Goal: Information Seeking & Learning: Learn about a topic

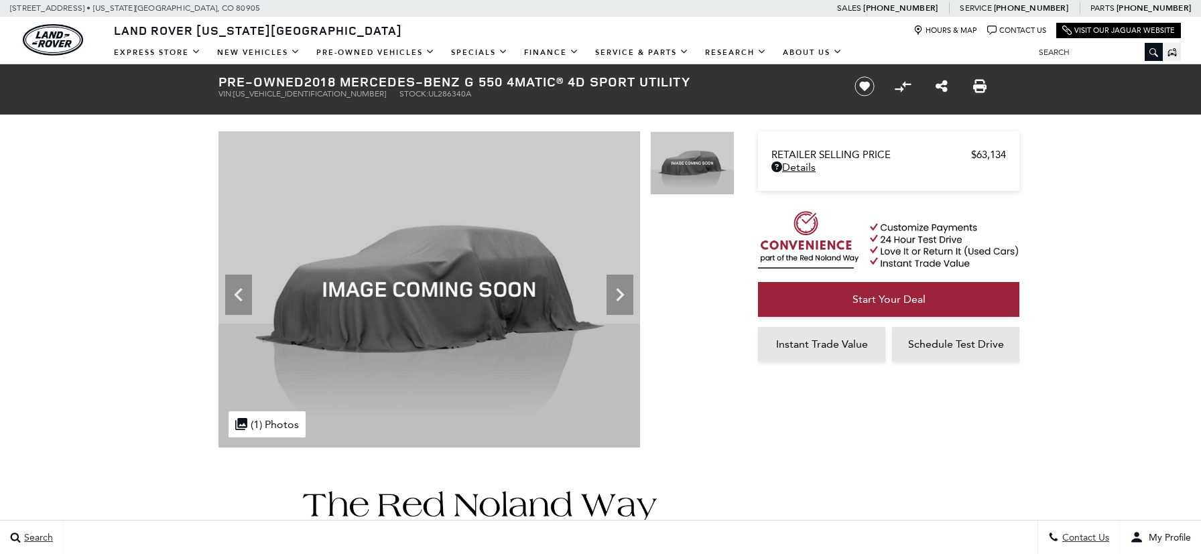
click at [620, 289] on icon at bounding box center [619, 294] width 27 height 27
click at [620, 289] on img at bounding box center [428, 289] width 421 height 316
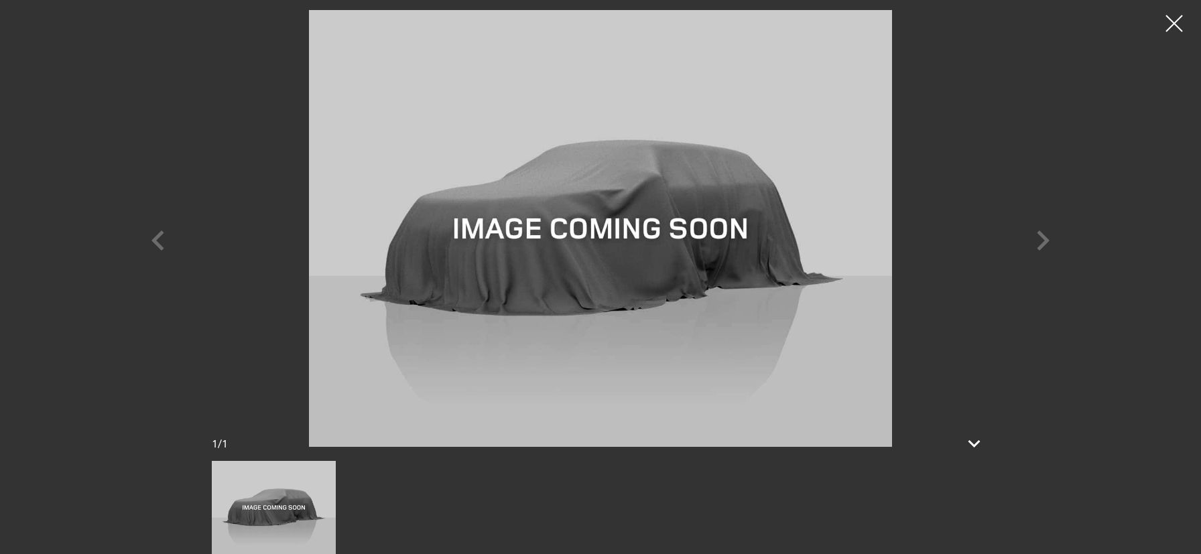
click at [620, 289] on div ".cls-1, .cls-3 { fill: #c50033; } .cls-1 { clip-rule: evenodd; } .cls-2 { clip-…" at bounding box center [476, 289] width 516 height 316
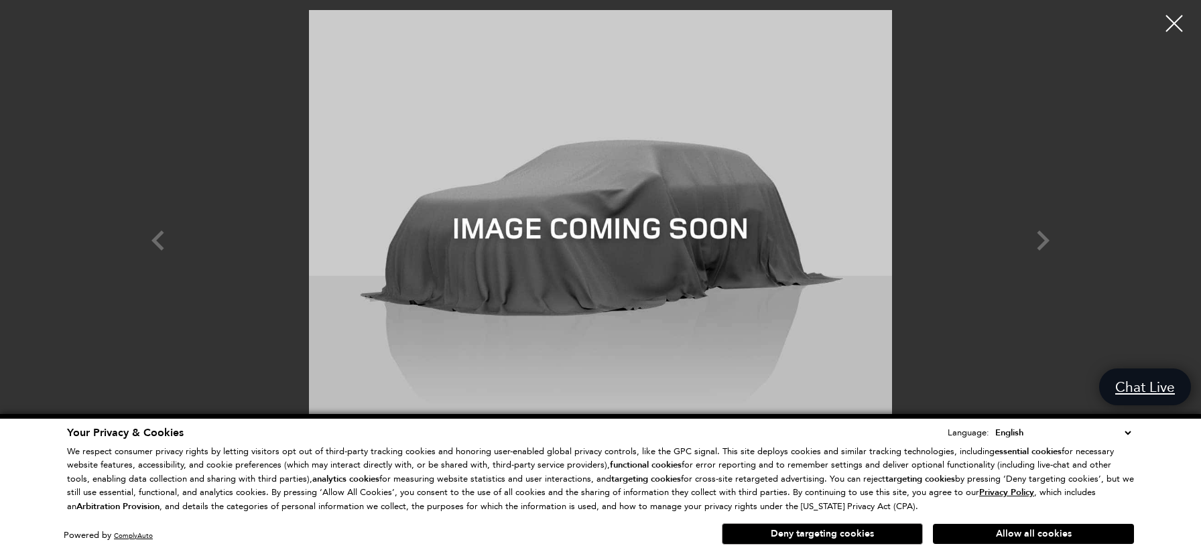
scroll to position [578, 0]
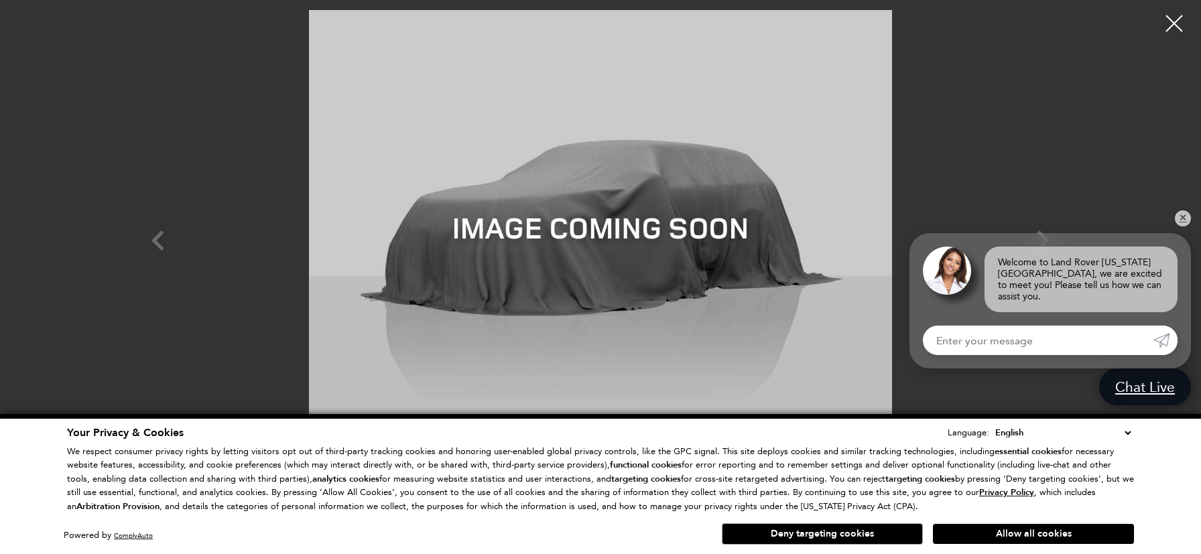
click at [916, 545] on div "Your Privacy & Cookies Language: English Spanish / Español English / [GEOGRAPHI…" at bounding box center [600, 487] width 1072 height 128
click at [904, 535] on button "Deny targeting cookies" at bounding box center [822, 533] width 201 height 21
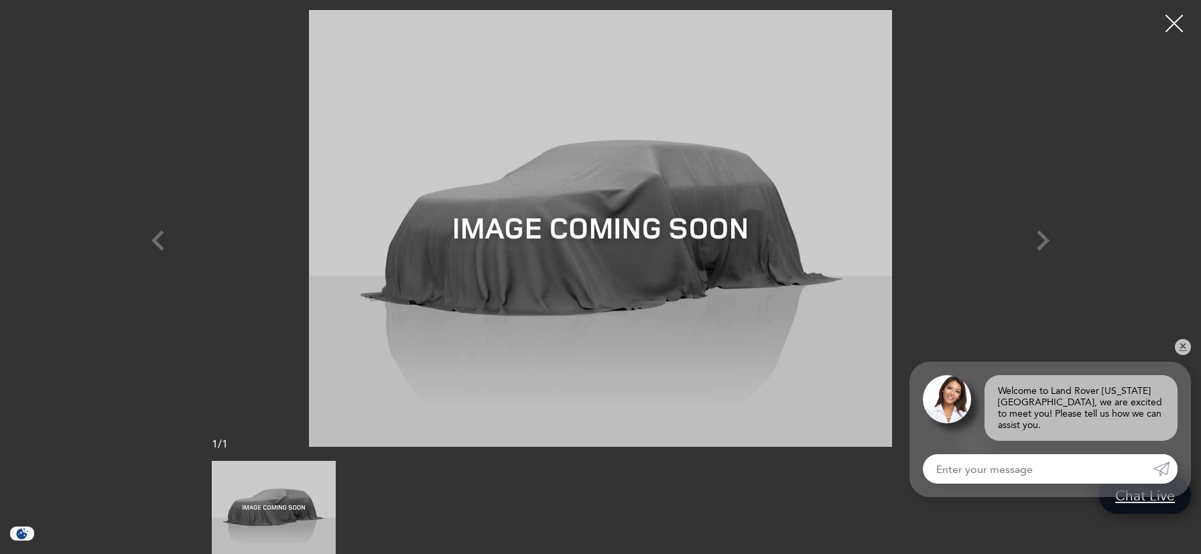
click at [1168, 21] on div at bounding box center [1174, 24] width 36 height 36
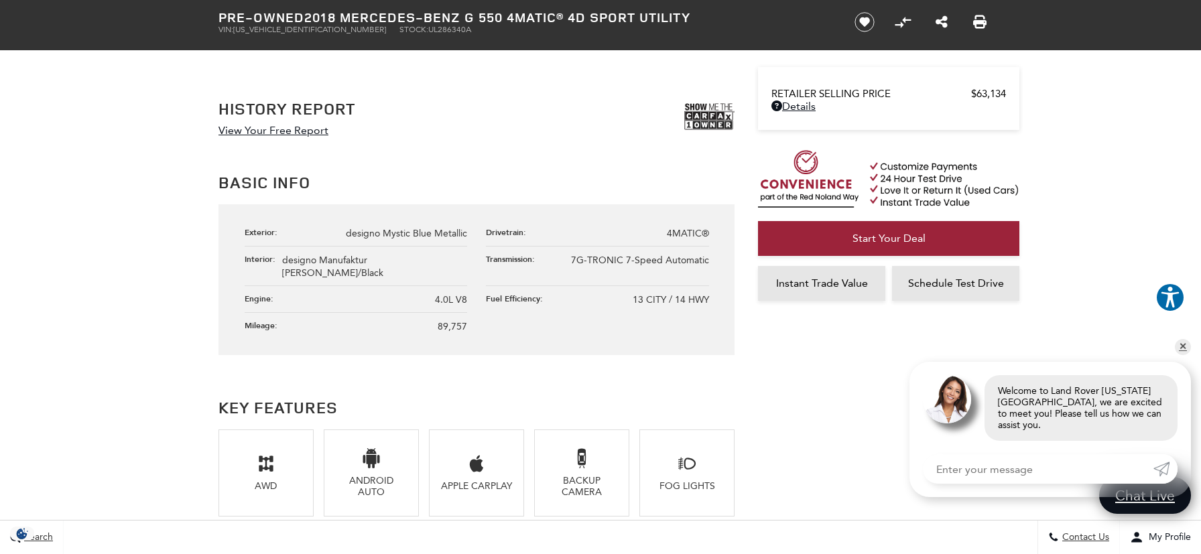
scroll to position [703, 0]
drag, startPoint x: 347, startPoint y: 232, endPoint x: 467, endPoint y: 230, distance: 119.9
click at [468, 231] on ul "Exterior: designo Mystic Blue Metallic Drivetrain: 4MATIC® Interior: designo Ma…" at bounding box center [477, 277] width 464 height 119
click at [383, 263] on span "designo Manufaktur [PERSON_NAME]/Black" at bounding box center [332, 265] width 101 height 24
drag, startPoint x: 347, startPoint y: 232, endPoint x: 469, endPoint y: 228, distance: 122.0
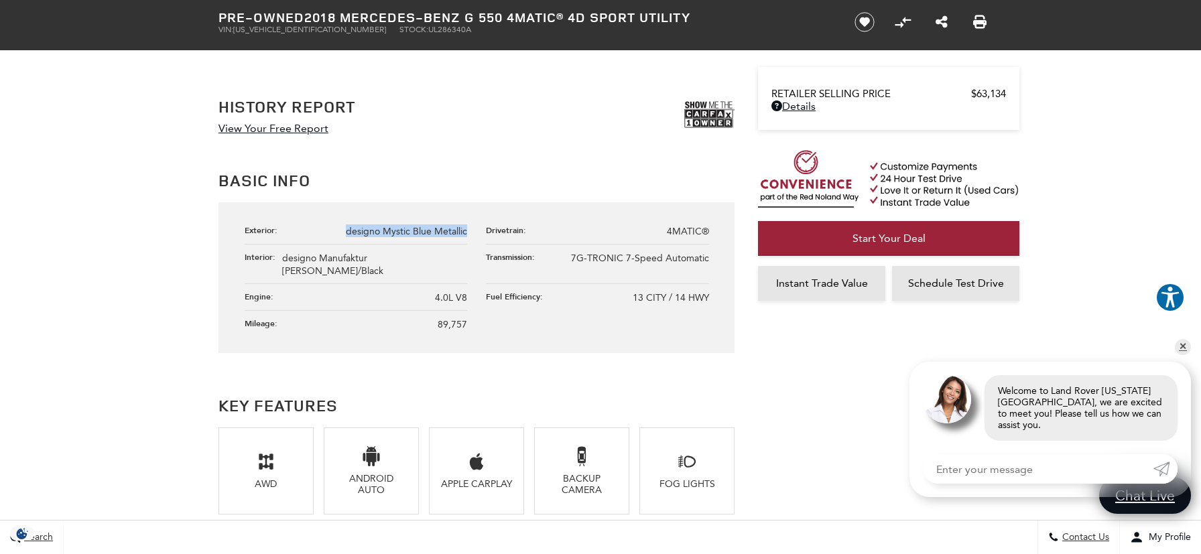
click at [469, 228] on ul "Exterior: designo Mystic Blue Metallic Drivetrain: 4MATIC® Interior: designo Ma…" at bounding box center [477, 277] width 464 height 119
copy span "designo Mystic Blue Metallic"
